Goal: Task Accomplishment & Management: Use online tool/utility

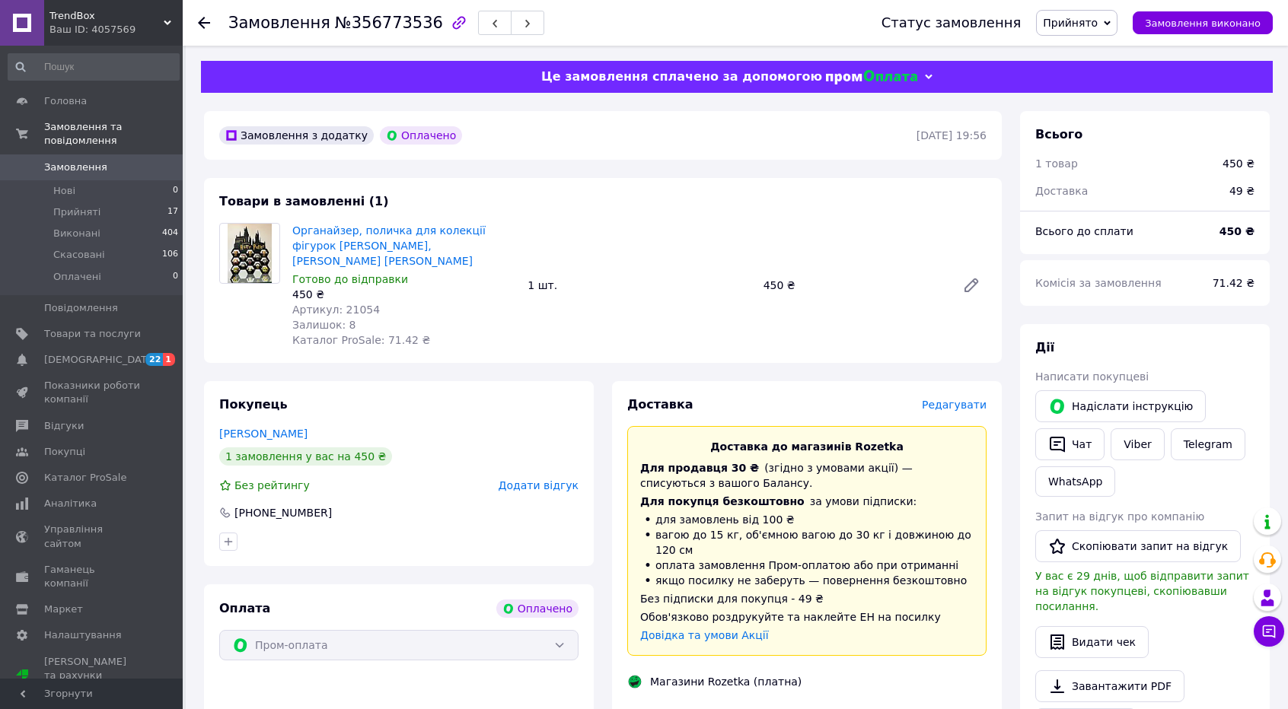
click at [959, 399] on span "Редагувати" at bounding box center [954, 405] width 65 height 12
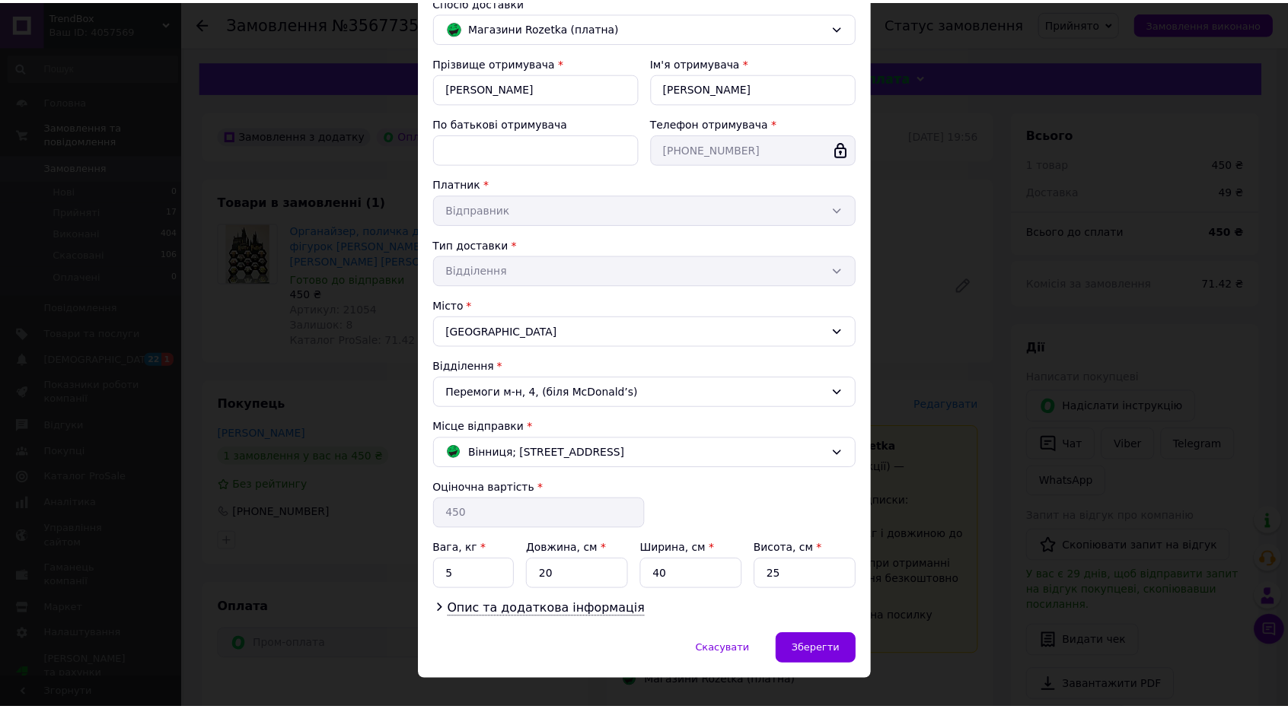
scroll to position [140, 0]
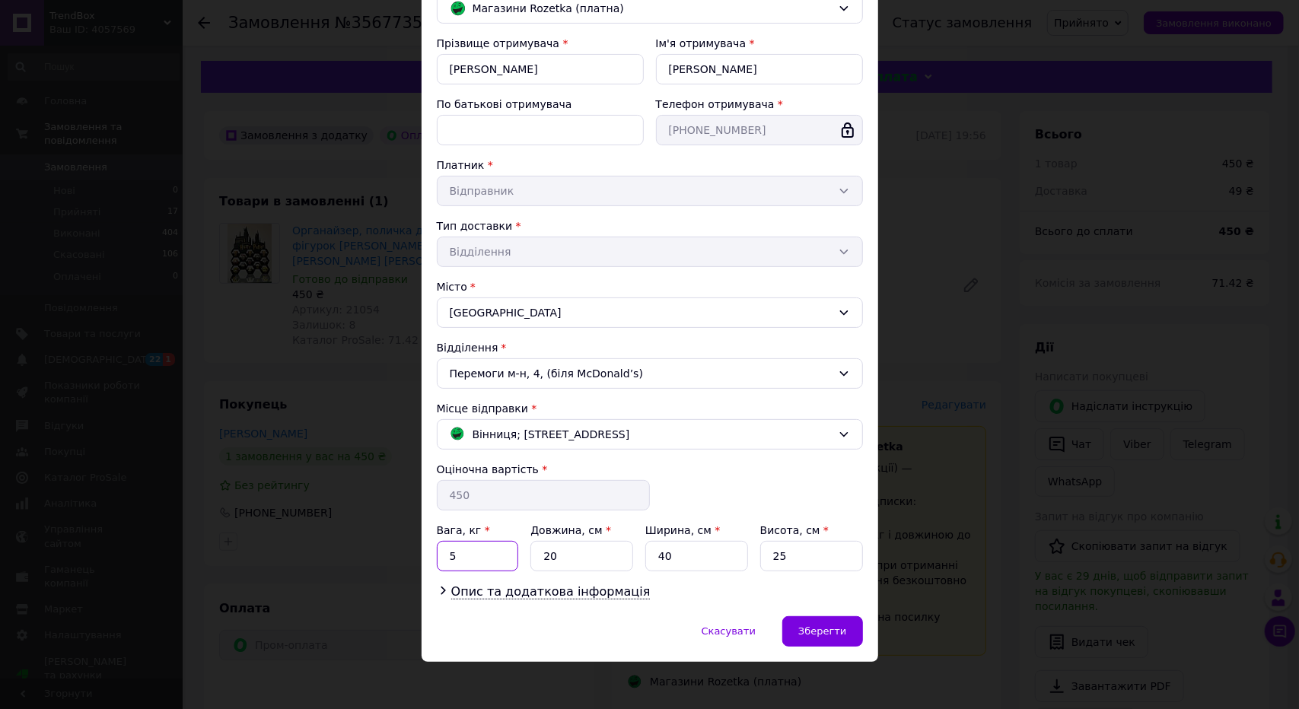
drag, startPoint x: 463, startPoint y: 556, endPoint x: 432, endPoint y: 557, distance: 30.5
click at [432, 557] on div "Спосіб доставки [PERSON_NAME] (платна) Прізвище отримувача * [PERSON_NAME] Ім'я…" at bounding box center [650, 288] width 457 height 657
type input "2"
drag, startPoint x: 548, startPoint y: 544, endPoint x: 502, endPoint y: 546, distance: 45.7
click at [504, 546] on div "Вага, кг * 2 Довжина, см * 20 Ширина, см * 40 Висота, см * 25" at bounding box center [650, 547] width 426 height 49
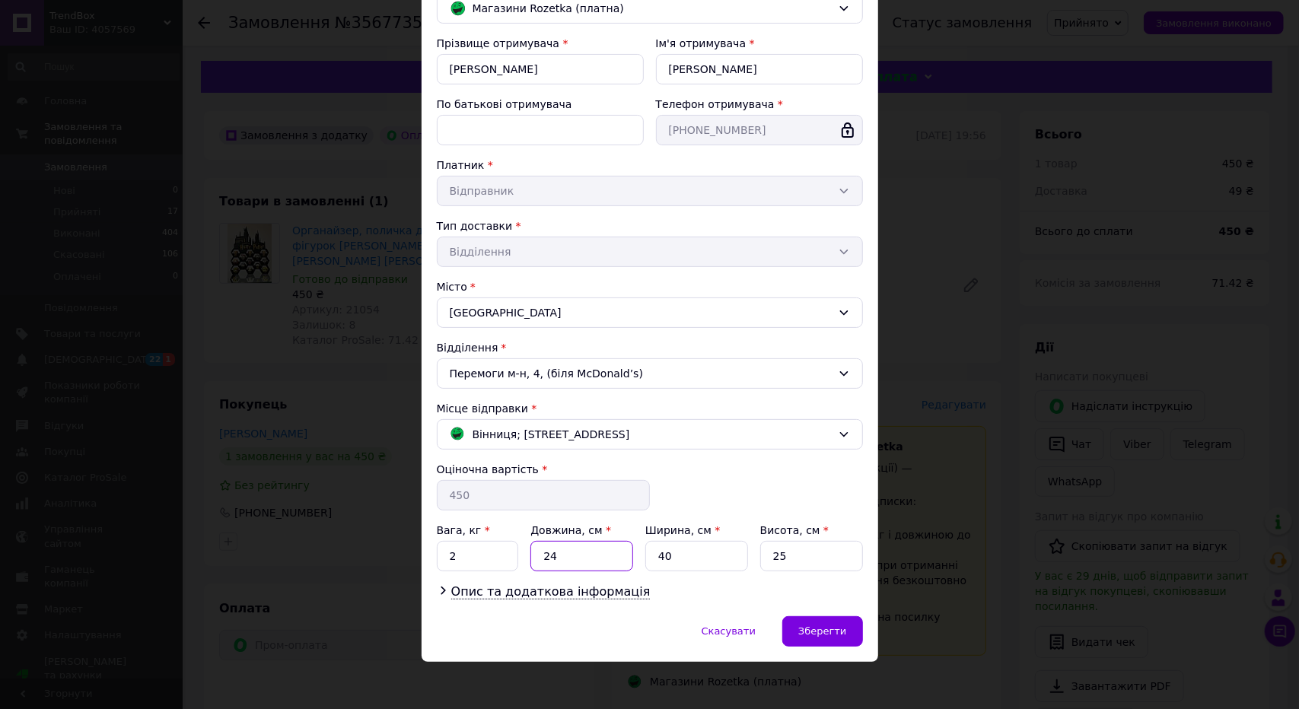
type input "24"
drag, startPoint x: 677, startPoint y: 550, endPoint x: 585, endPoint y: 561, distance: 91.9
click at [585, 561] on div "Вага, кг * 2 Довжина, см * 24 Ширина, см * 40 Висота, см * 25" at bounding box center [650, 547] width 426 height 49
type input "20"
drag, startPoint x: 772, startPoint y: 552, endPoint x: 706, endPoint y: 552, distance: 65.5
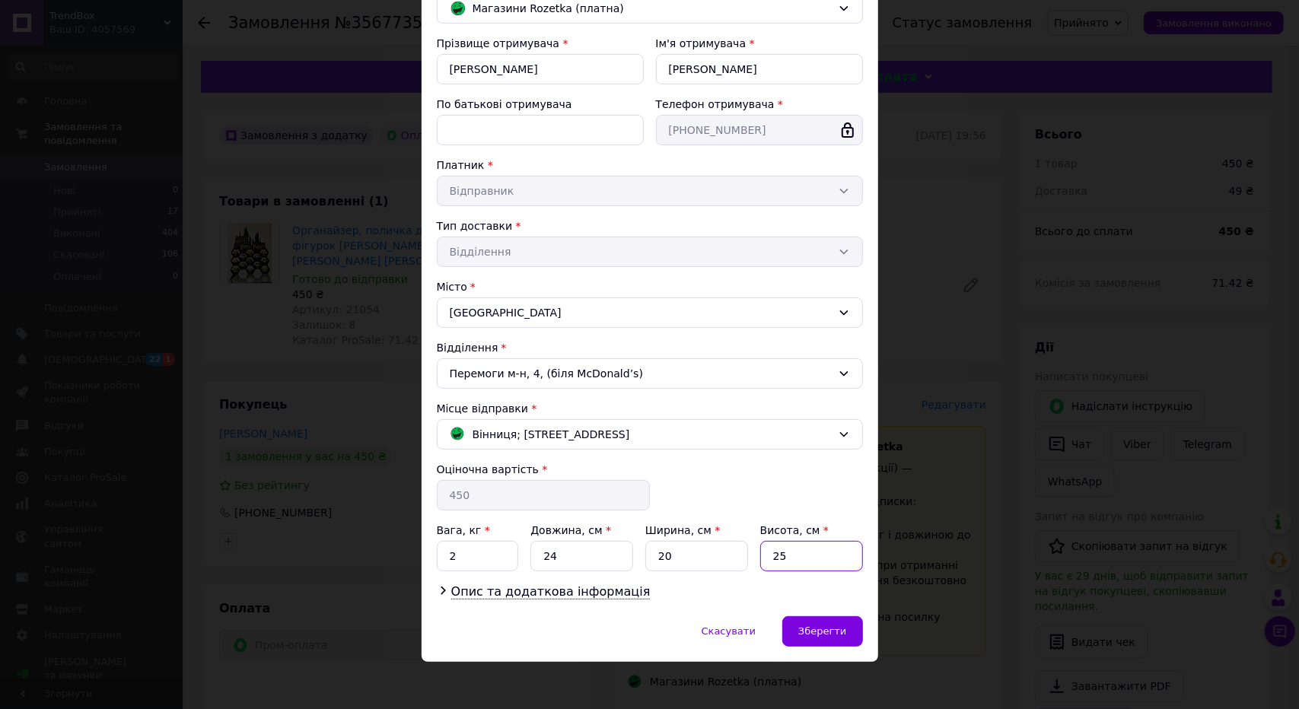
click at [706, 552] on div "Вага, кг * 2 Довжина, см * 24 Ширина, см * 20 Висота, см * 25" at bounding box center [650, 547] width 426 height 49
type input "9"
click at [832, 628] on span "Зберегти" at bounding box center [822, 631] width 48 height 11
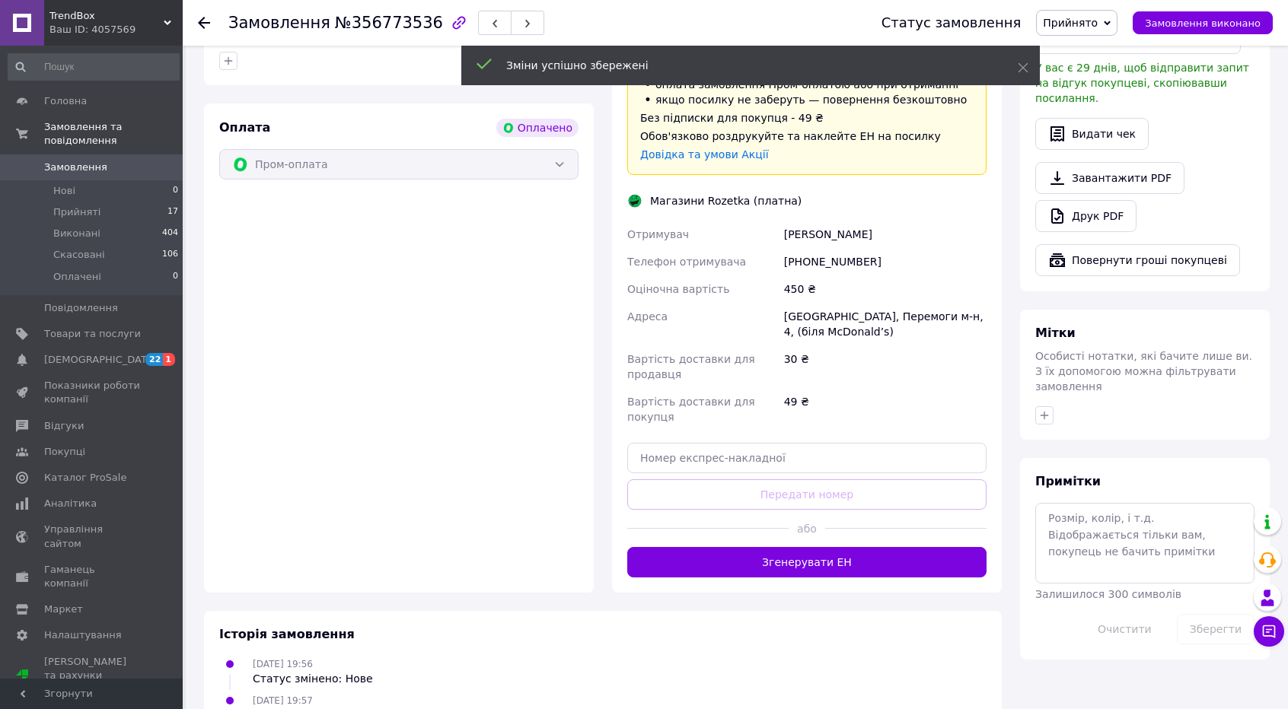
scroll to position [507, 0]
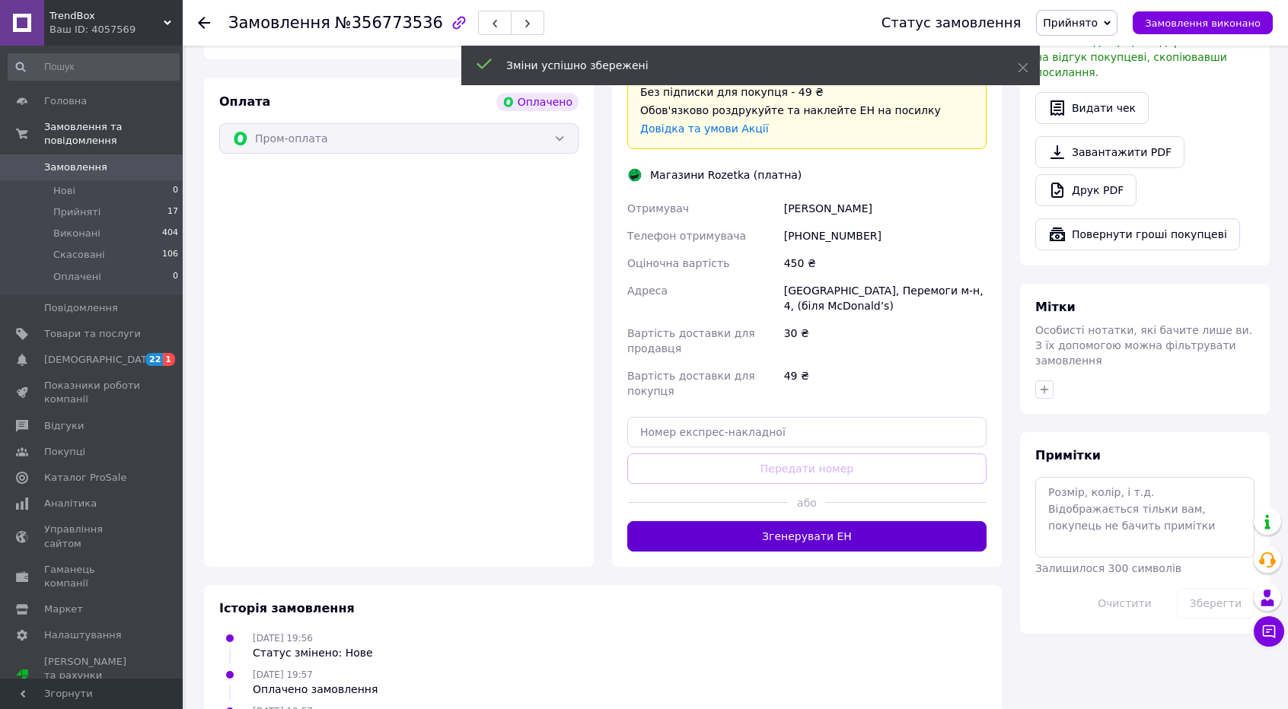
click at [791, 521] on button "Згенерувати ЕН" at bounding box center [806, 536] width 359 height 30
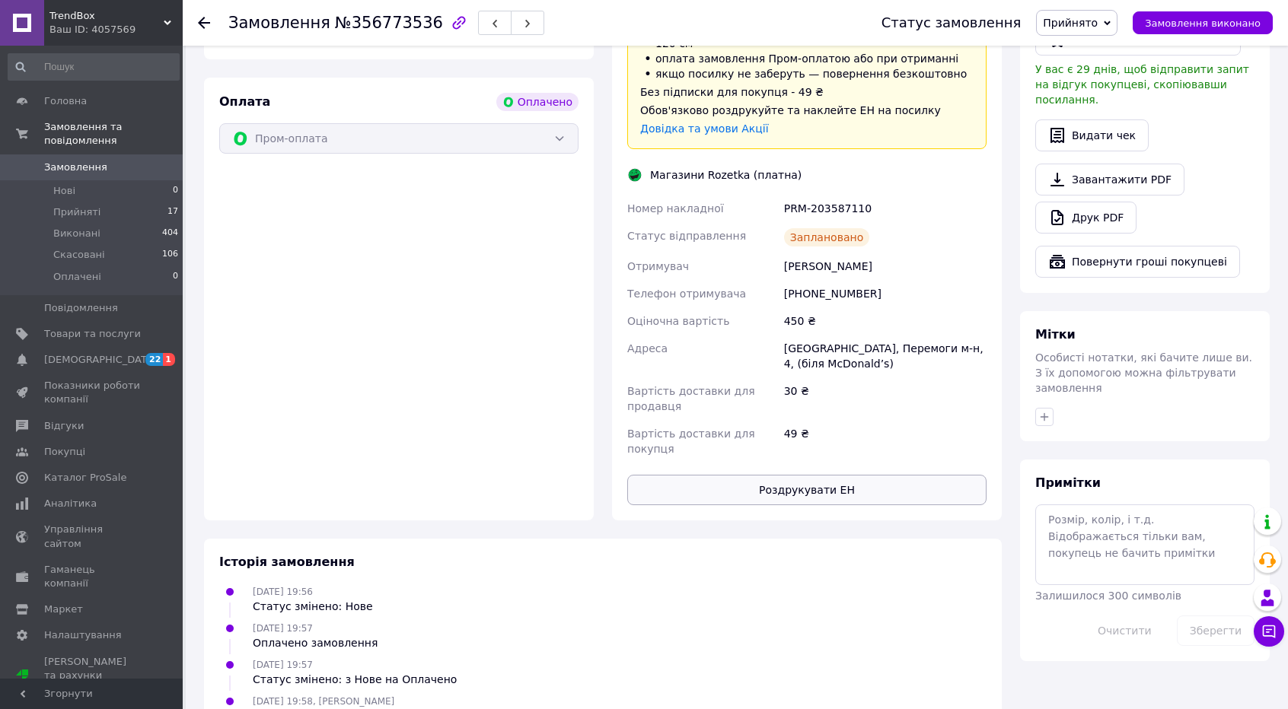
click at [817, 475] on button "Роздрукувати ЕН" at bounding box center [806, 490] width 359 height 30
drag, startPoint x: 786, startPoint y: 180, endPoint x: 873, endPoint y: 181, distance: 86.8
click at [873, 195] on div "PRM-203587110" at bounding box center [885, 208] width 209 height 27
copy div "PRM-203587110"
